Goal: Manage account settings

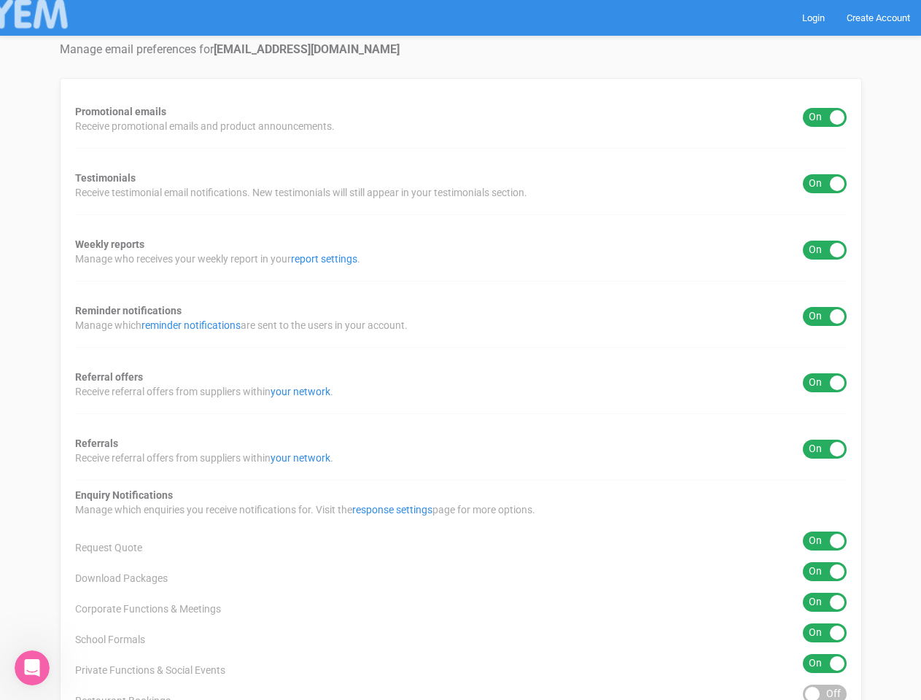
click at [460, 350] on div "Promotional emails ON OFF Receive promotional emails and product announcements.…" at bounding box center [461, 511] width 803 height 867
click at [825, 117] on div "ON OFF" at bounding box center [825, 117] width 44 height 19
click at [825, 184] on div "ON OFF" at bounding box center [825, 183] width 44 height 19
click at [825, 250] on div "ON OFF" at bounding box center [825, 250] width 44 height 19
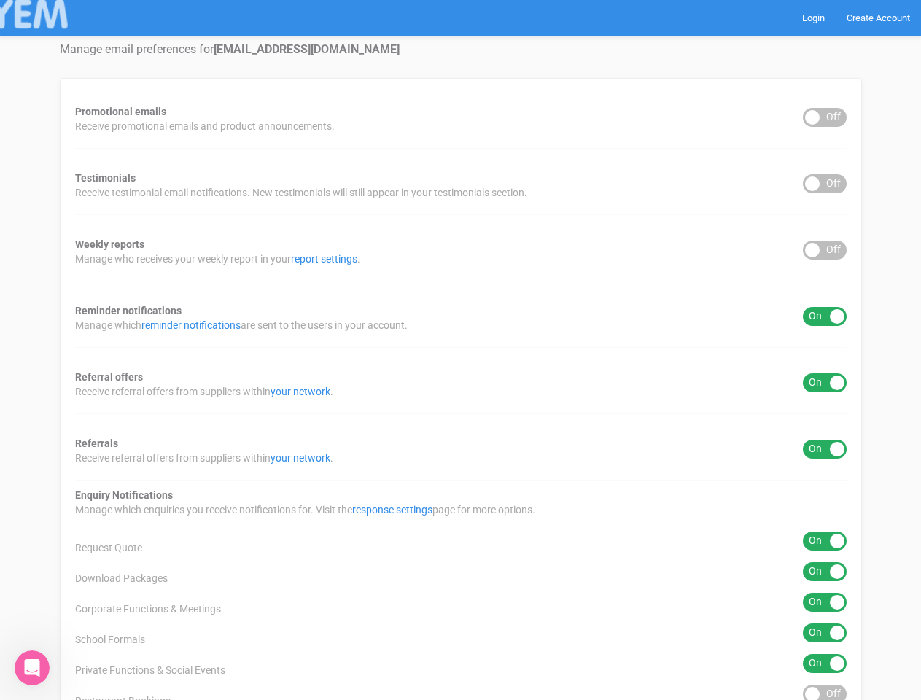
click at [825, 317] on div "ON OFF" at bounding box center [825, 316] width 44 height 19
click at [825, 383] on div "ON OFF" at bounding box center [825, 383] width 44 height 19
click at [825, 449] on div "ON OFF" at bounding box center [825, 449] width 44 height 19
click at [825, 541] on div "ON OFF" at bounding box center [825, 541] width 44 height 19
click at [825, 572] on div "ON OFF" at bounding box center [825, 572] width 44 height 19
